Goal: Task Accomplishment & Management: Use online tool/utility

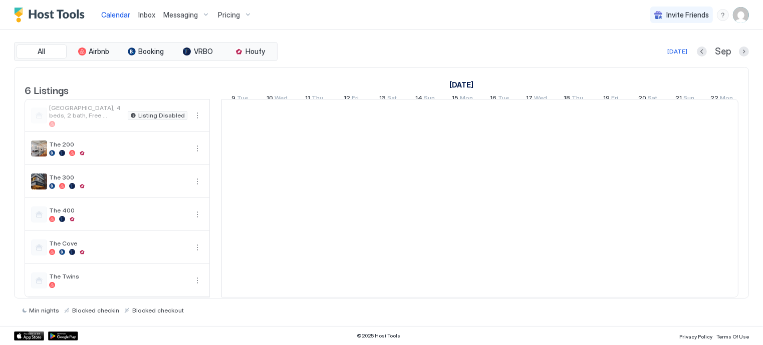
scroll to position [0, 556]
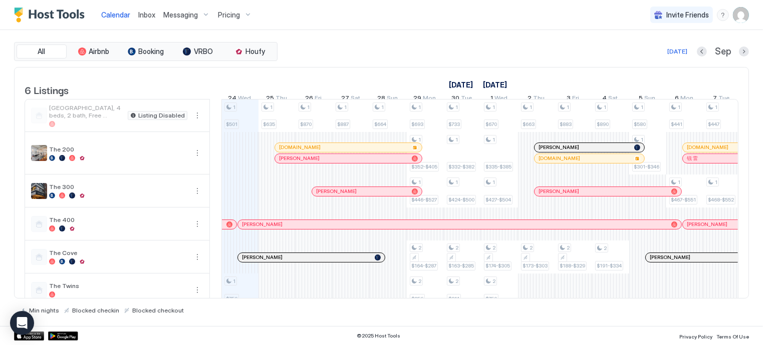
click at [739, 15] on img "User profile" at bounding box center [740, 15] width 16 height 16
click at [673, 55] on div "Settings" at bounding box center [684, 57] width 127 height 18
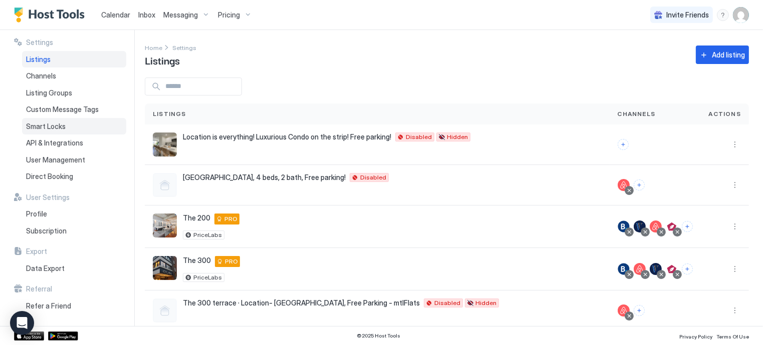
click at [79, 125] on div "Smart Locks" at bounding box center [74, 126] width 104 height 17
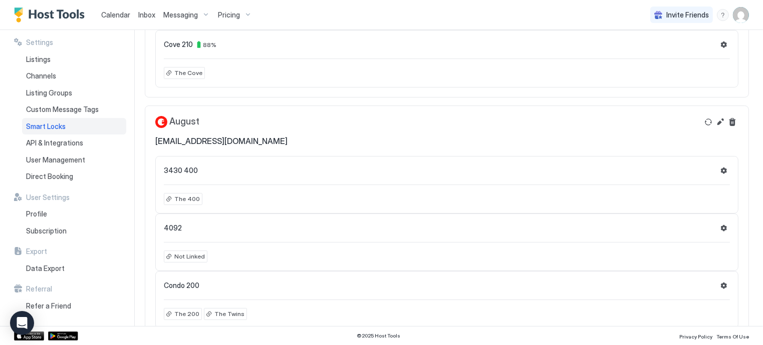
scroll to position [208, 0]
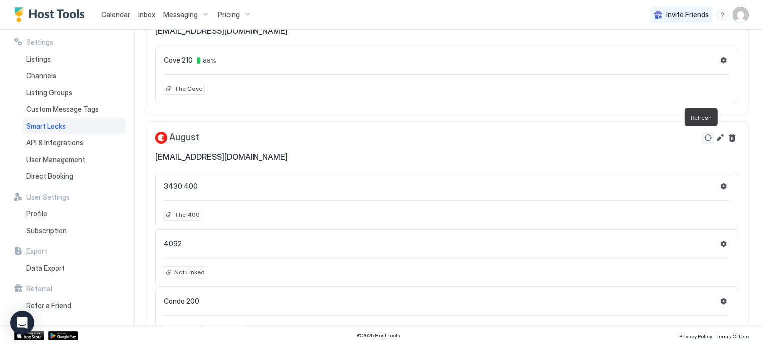
click at [702, 139] on button "Refresh" at bounding box center [708, 138] width 12 height 12
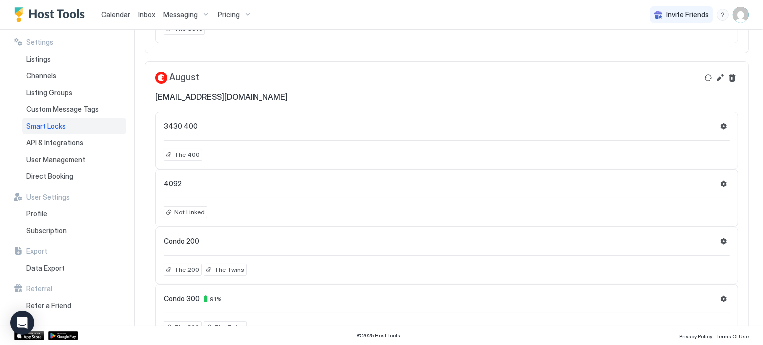
scroll to position [268, 0]
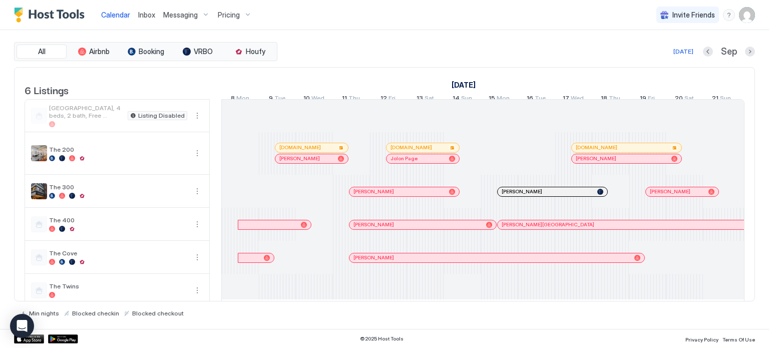
scroll to position [0, 556]
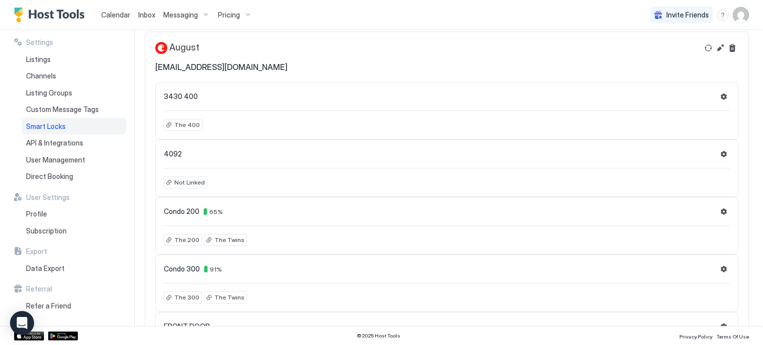
scroll to position [300, 0]
